Goal: Transaction & Acquisition: Purchase product/service

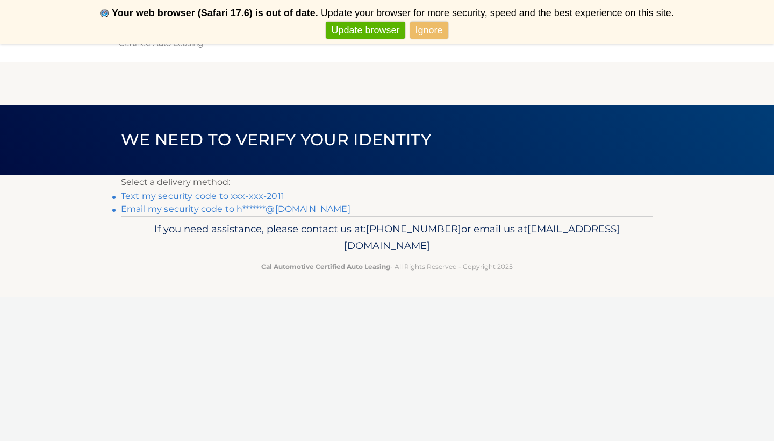
click at [198, 195] on link "Text my security code to xxx-xxx-2011" at bounding box center [202, 196] width 163 height 10
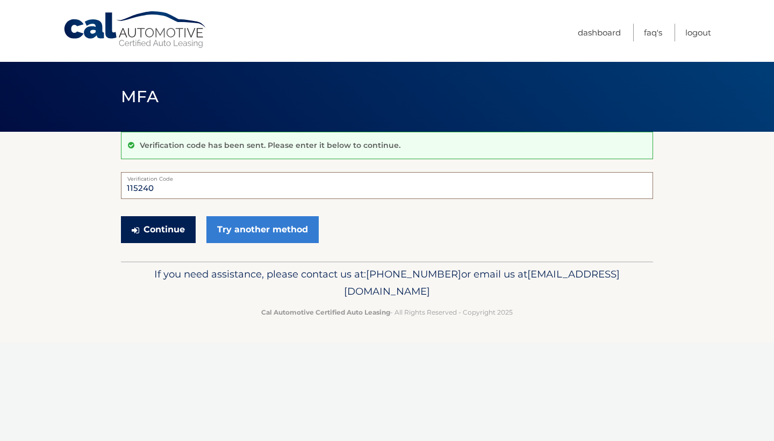
type input "115240"
click at [183, 227] on button "Continue" at bounding box center [158, 229] width 75 height 27
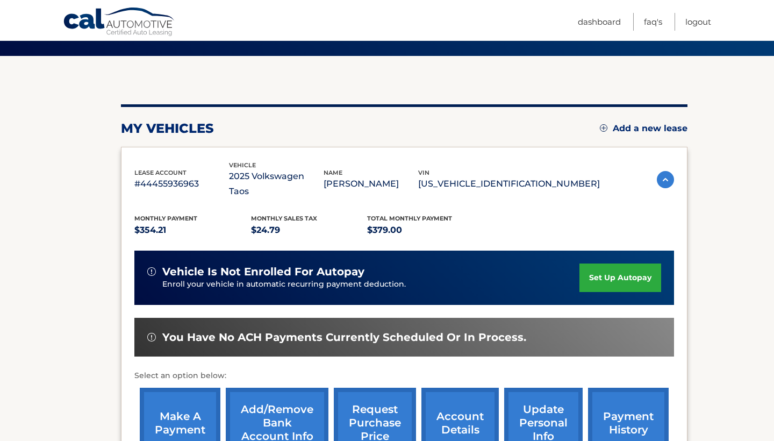
scroll to position [111, 0]
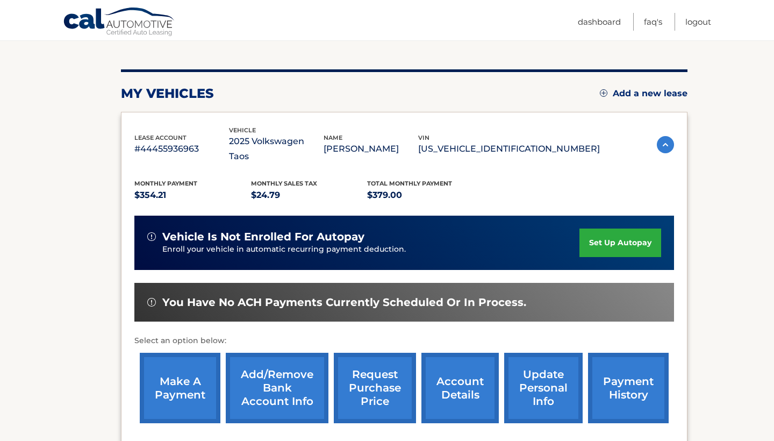
click at [186, 365] on link "make a payment" at bounding box center [180, 388] width 81 height 70
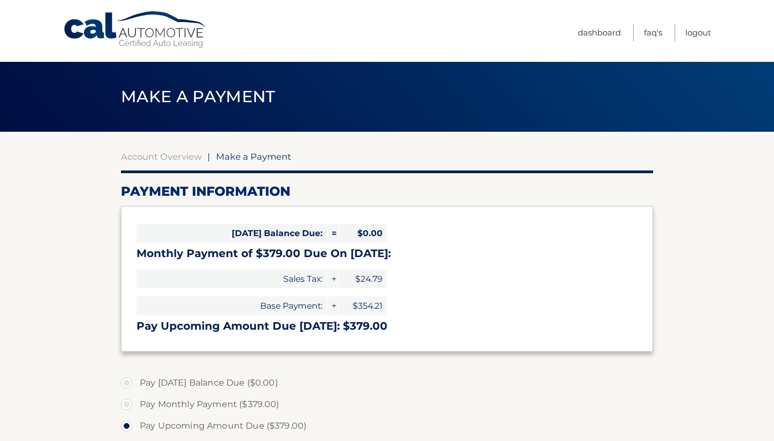
select select "Yzc0ZDgxMjAtNjViNS00NDIwLThjOTktZmUyNmE2YmJiYjE3"
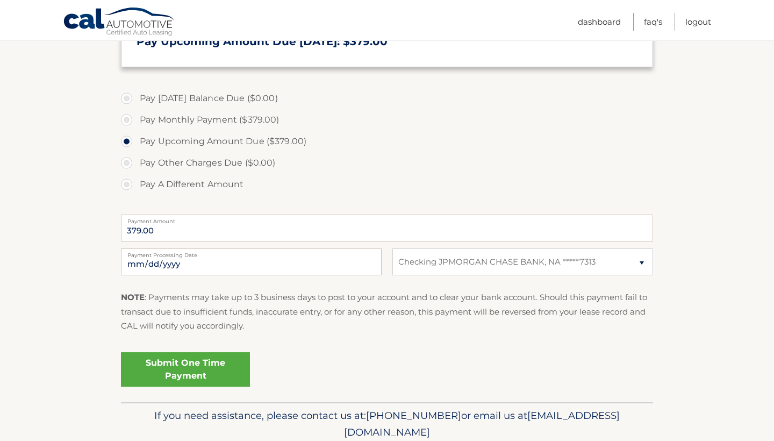
scroll to position [286, 0]
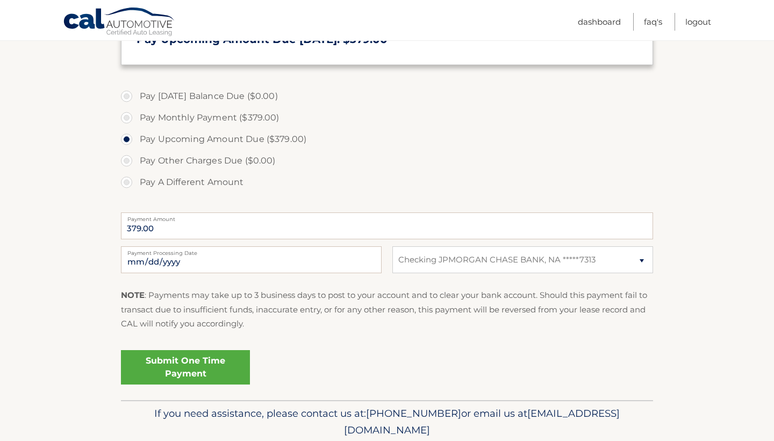
click at [149, 363] on link "Submit One Time Payment" at bounding box center [185, 367] width 129 height 34
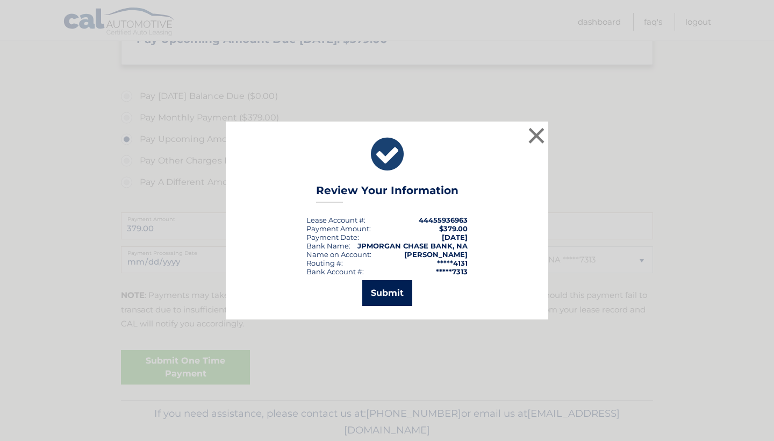
click at [387, 294] on button "Submit" at bounding box center [387, 293] width 50 height 26
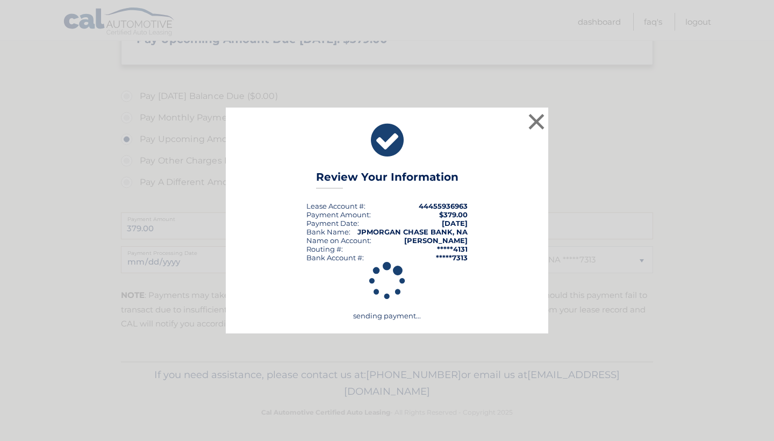
scroll to position [286, 0]
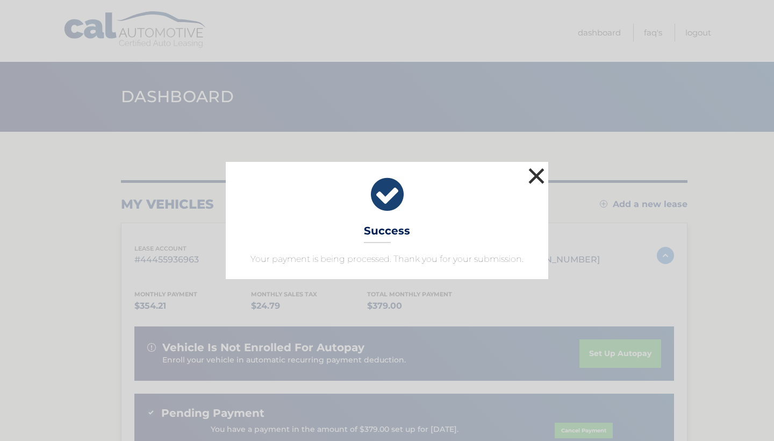
click at [530, 179] on button "×" at bounding box center [536, 175] width 21 height 21
